Goal: Navigation & Orientation: Find specific page/section

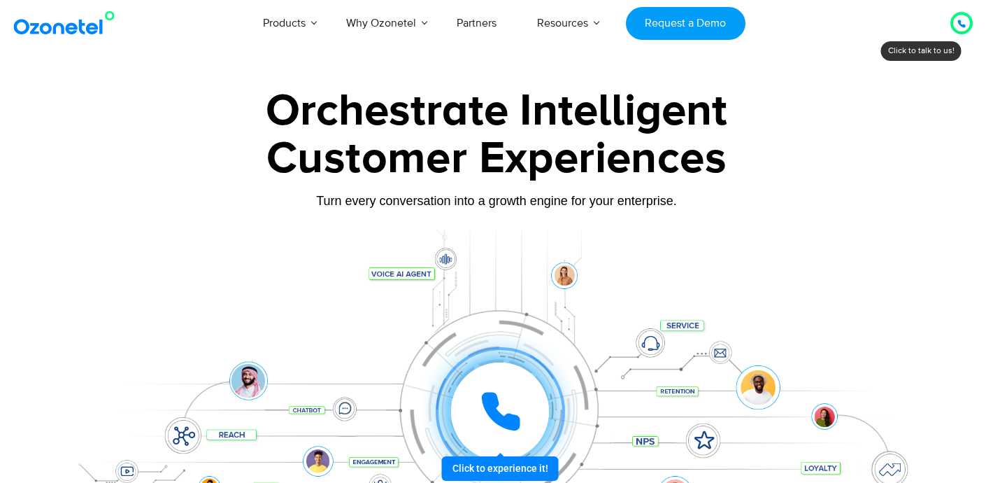
click at [76, 34] on img at bounding box center [66, 22] width 113 height 25
click at [28, 1] on div "Click to talk to us! Call in progress... [PHONE_NUMBER] Products AI & CX Voice …" at bounding box center [496, 23] width 993 height 46
